Goal: Navigation & Orientation: Go to known website

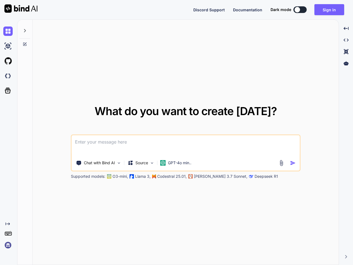
click at [209, 10] on span "Discord Support" at bounding box center [208, 9] width 31 height 5
click at [248, 10] on span "Documentation" at bounding box center [247, 9] width 29 height 5
click at [300, 10] on button at bounding box center [299, 9] width 13 height 7
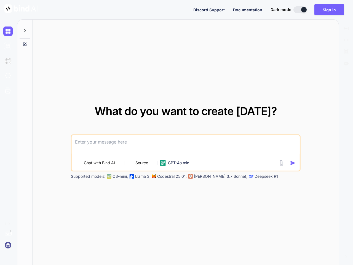
click at [329, 10] on button "Sign in" at bounding box center [329, 9] width 30 height 11
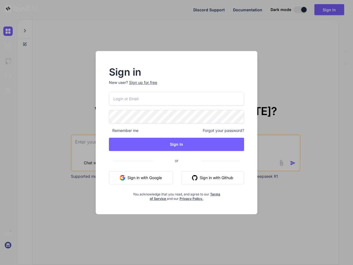
click at [9, 31] on div "Sign in New user? Sign up for free Remember me Forgot your password? Sign In or…" at bounding box center [176, 132] width 353 height 265
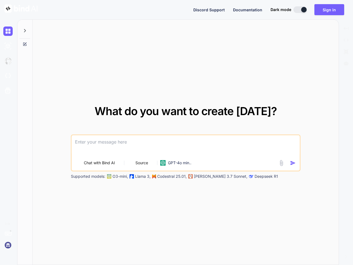
click at [9, 46] on img at bounding box center [7, 45] width 9 height 9
type textarea "x"
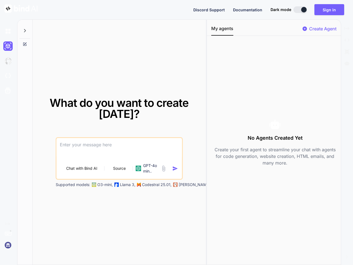
click at [9, 54] on div at bounding box center [9, 46] width 12 height 15
click at [9, 68] on div at bounding box center [9, 61] width 12 height 15
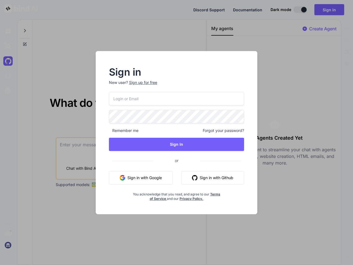
click at [9, 90] on div "Sign in New user? Sign up for free Remember me Forgot your password? Sign In or…" at bounding box center [176, 132] width 353 height 265
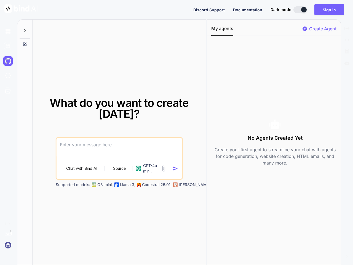
click at [9, 224] on icon at bounding box center [8, 223] width 4 height 3
